Goal: Task Accomplishment & Management: Manage account settings

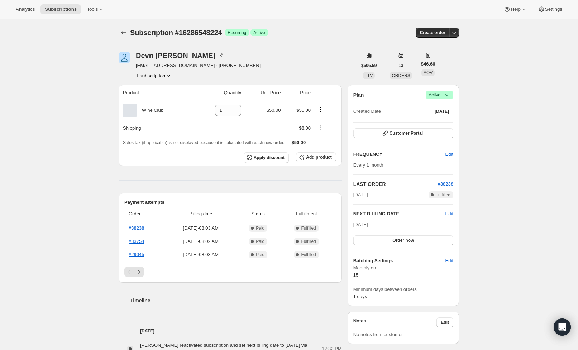
scroll to position [0, 0]
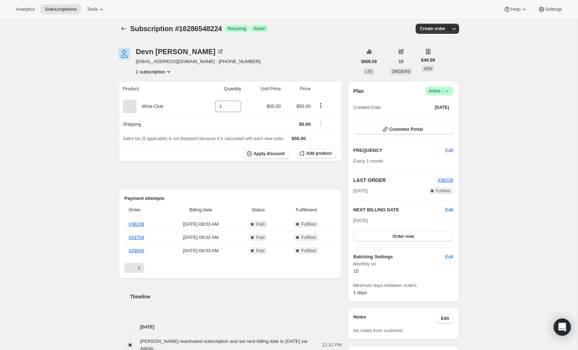
click at [451, 212] on span "Edit" at bounding box center [450, 209] width 8 height 7
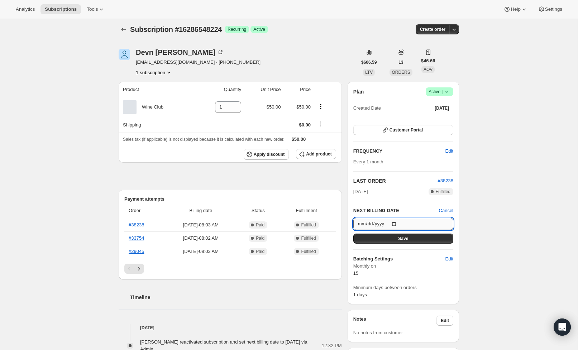
click at [370, 224] on input "2025-09-02" at bounding box center [403, 224] width 100 height 12
type input "2025-09-15"
click at [426, 253] on div "Plan Success Active | Created Date Sep 28, 2024 Customer Portal FREQUENCY Edit …" at bounding box center [403, 192] width 100 height 211
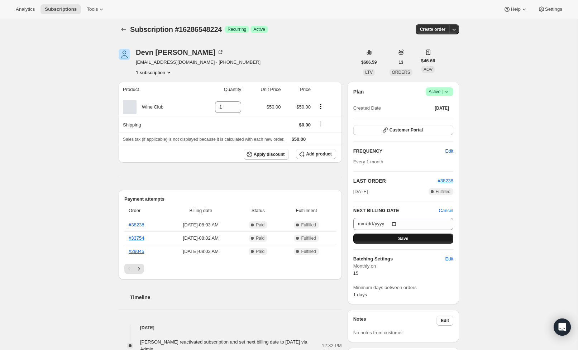
click at [418, 242] on button "Save" at bounding box center [403, 239] width 100 height 10
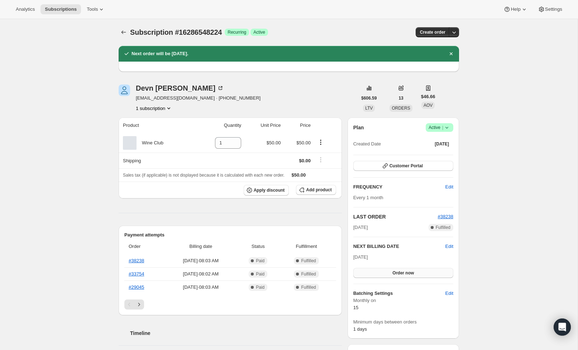
scroll to position [0, 0]
click at [415, 268] on button "Order now" at bounding box center [403, 273] width 100 height 10
click at [415, 268] on button "Click to confirm" at bounding box center [403, 273] width 100 height 10
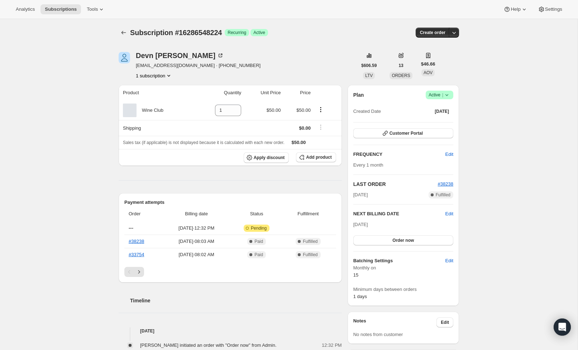
scroll to position [8, 0]
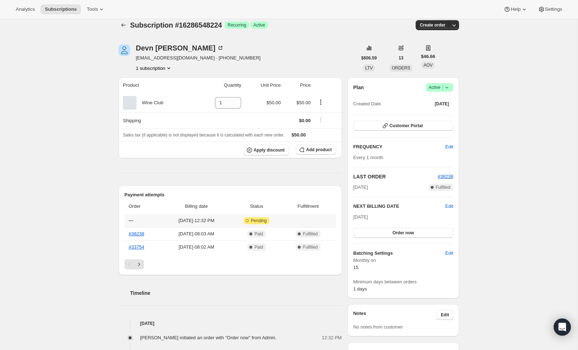
click at [132, 224] on th "---" at bounding box center [143, 220] width 38 height 13
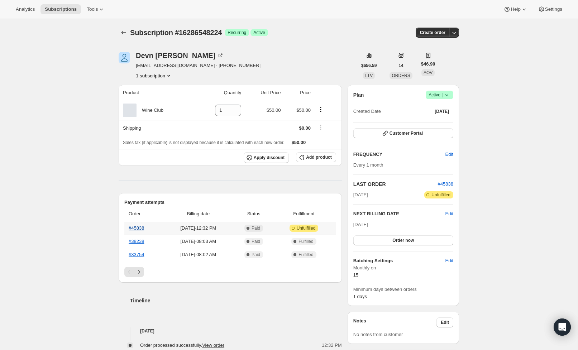
click at [140, 230] on link "#45838" at bounding box center [136, 227] width 15 height 5
